Goal: Information Seeking & Learning: Learn about a topic

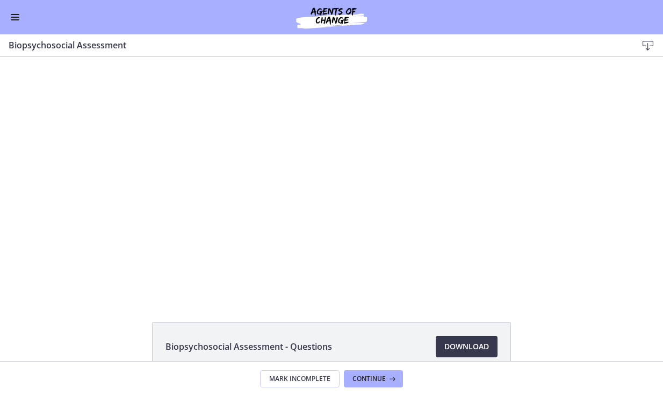
click at [11, 22] on button "Enable menu" at bounding box center [15, 17] width 13 height 13
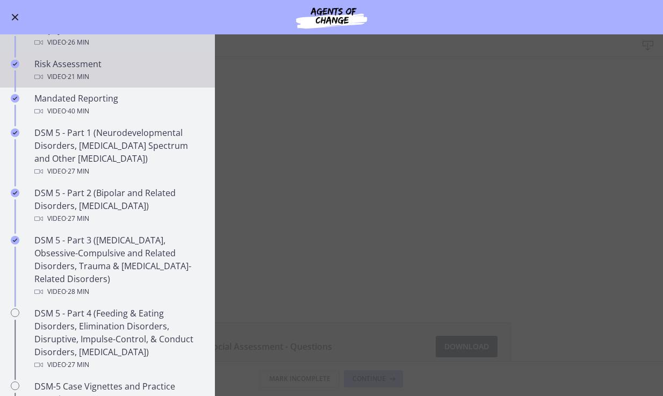
scroll to position [354, 0]
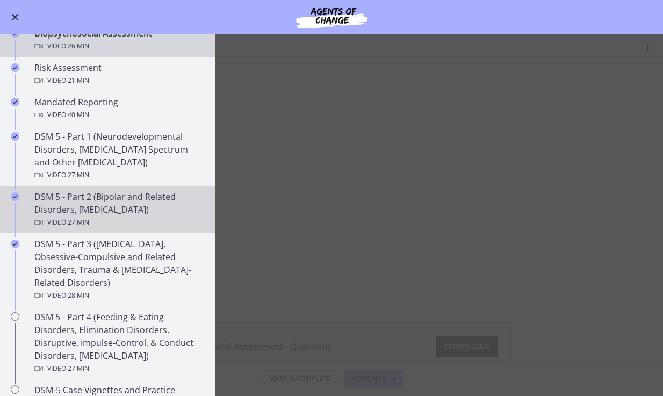
click at [146, 217] on div "Video · 27 min" at bounding box center [118, 222] width 168 height 13
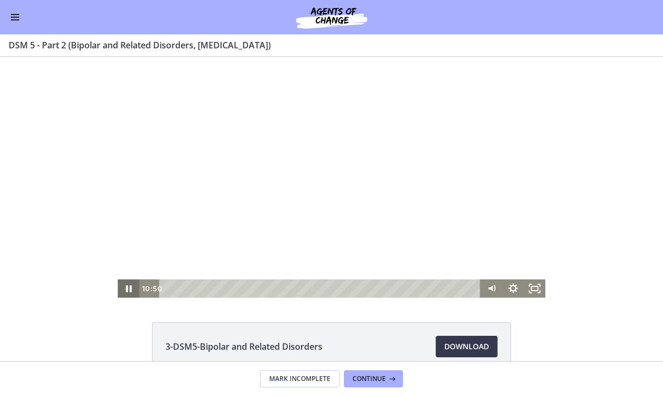
click at [127, 290] on icon "Pause" at bounding box center [129, 288] width 6 height 7
click at [126, 288] on icon "Play Video" at bounding box center [128, 289] width 5 height 8
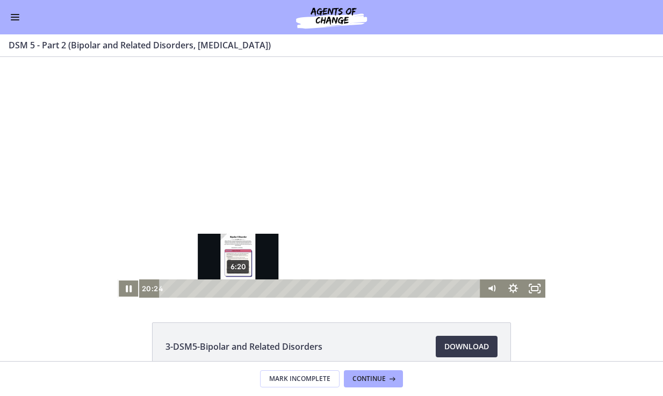
click at [118, 279] on button "Pause" at bounding box center [128, 288] width 21 height 18
